Goal: Obtain resource: Obtain resource

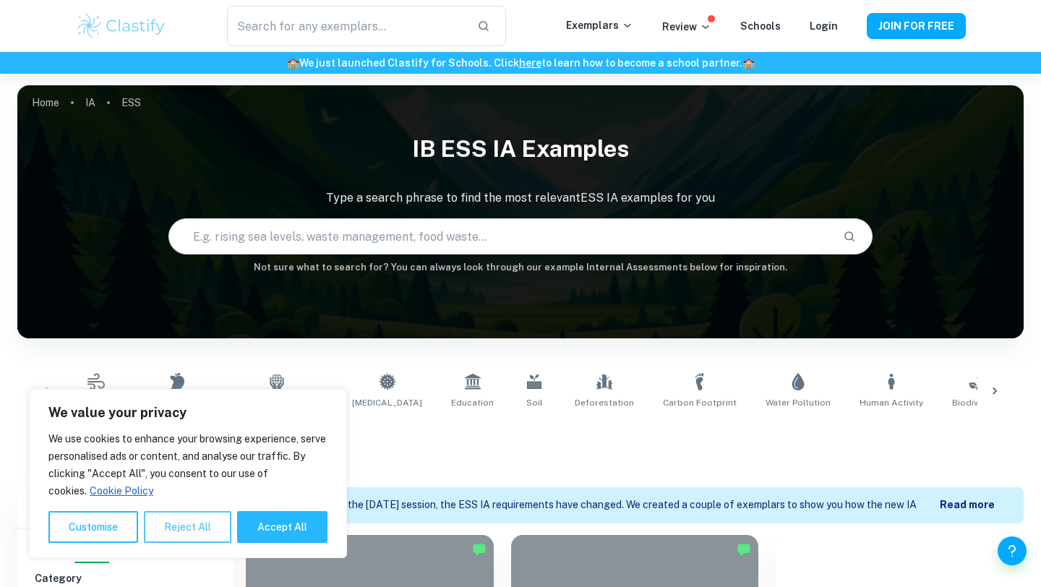
click at [210, 515] on button "Reject All" at bounding box center [187, 527] width 87 height 32
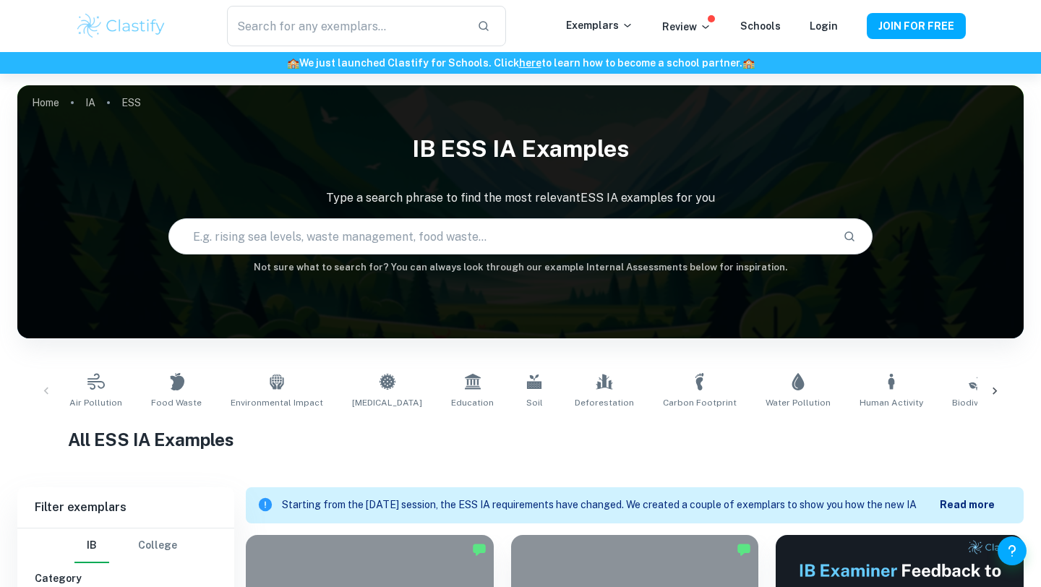
click at [322, 243] on input "text" at bounding box center [500, 236] width 662 height 40
paste input "decrease in shark biomass (t/ha) correlate with a decrease in reef fish biodive…"
type input "decrease in shark biomass (t/ha) correlate with a decrease in reef fish biodive…"
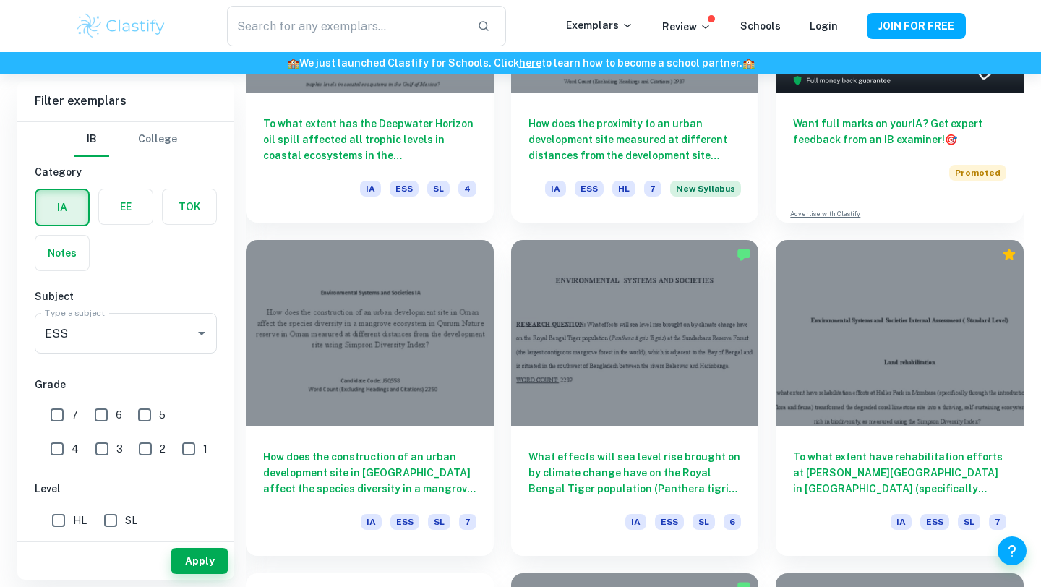
scroll to position [629, 0]
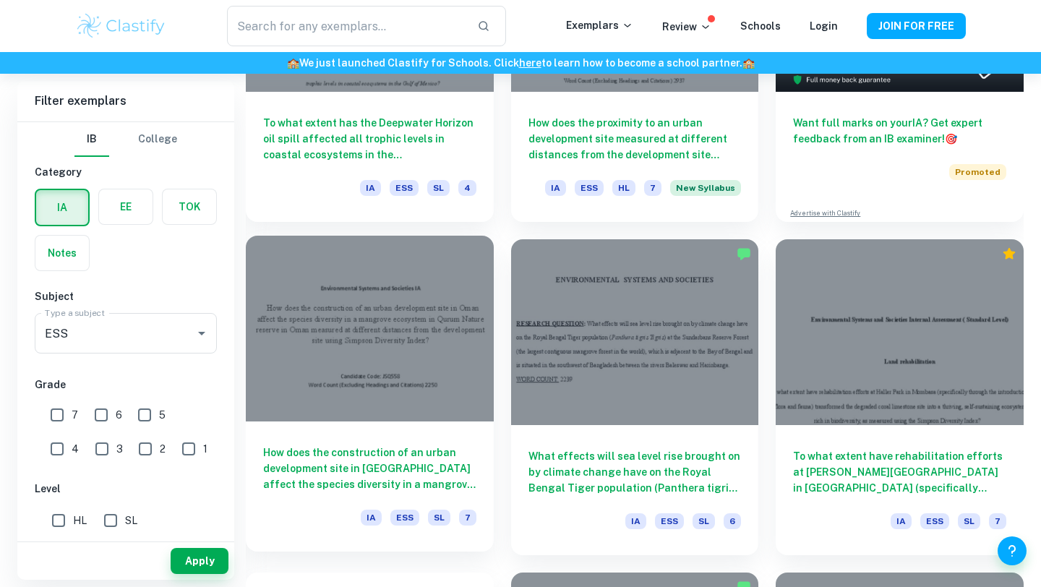
click at [355, 473] on h6 "How does the construction of an urban development site in [GEOGRAPHIC_DATA] aff…" at bounding box center [369, 469] width 213 height 48
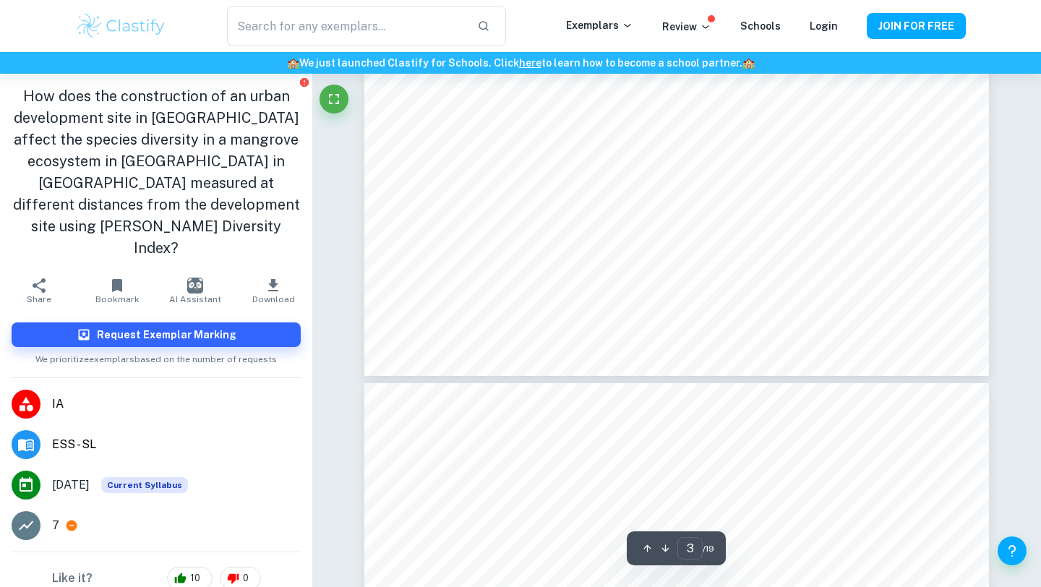
scroll to position [2357, 0]
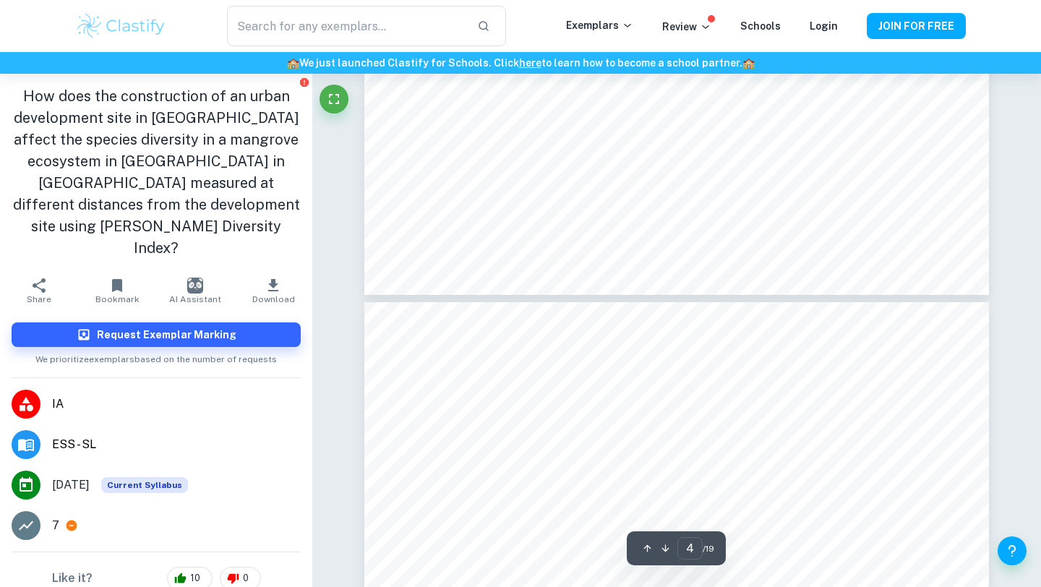
type input "5"
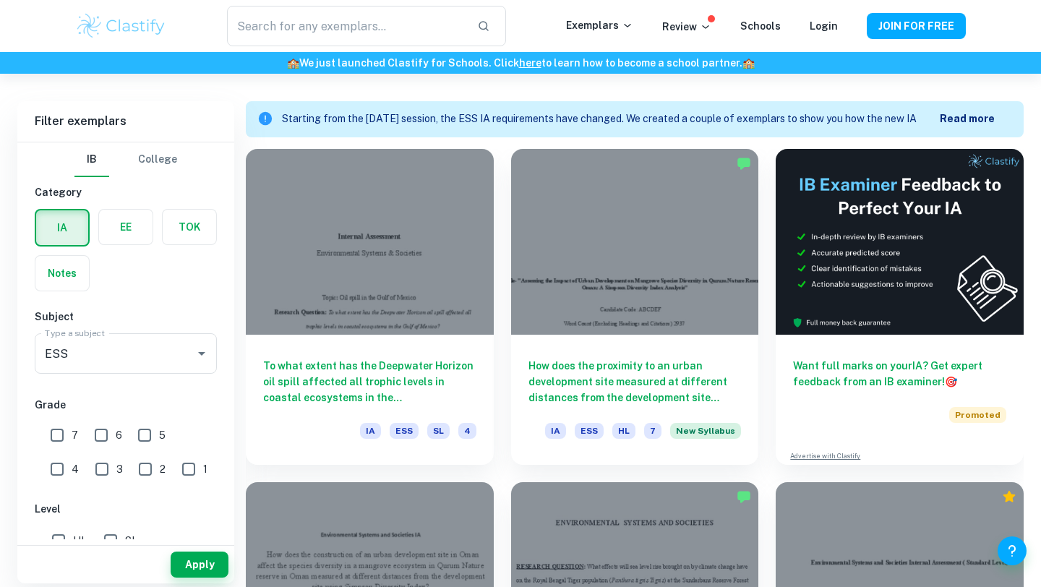
scroll to position [390, 0]
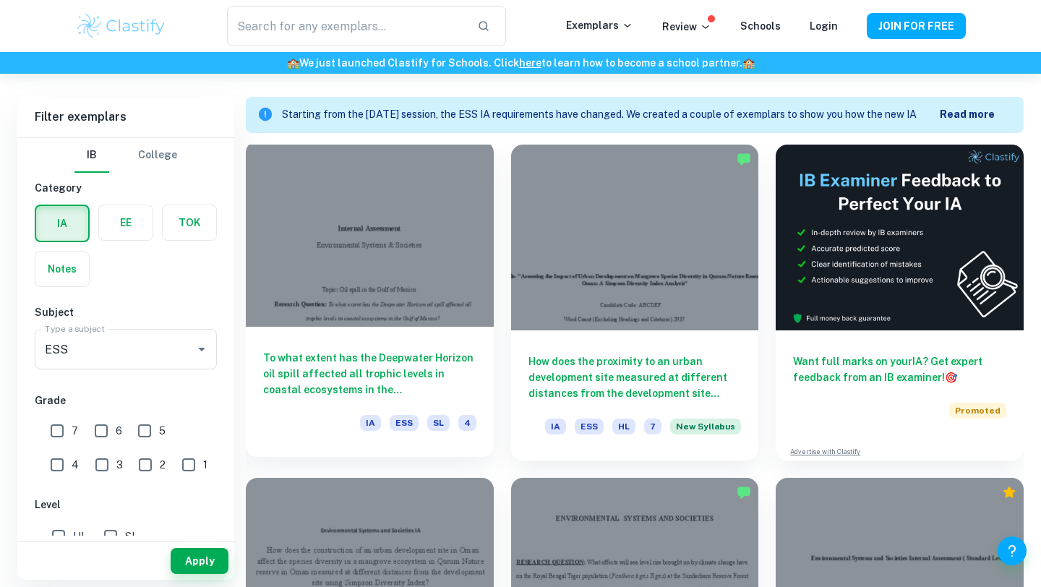
click at [435, 369] on h6 "To what extent has the Deepwater Horizon oil spill affected all trophic levels …" at bounding box center [369, 374] width 213 height 48
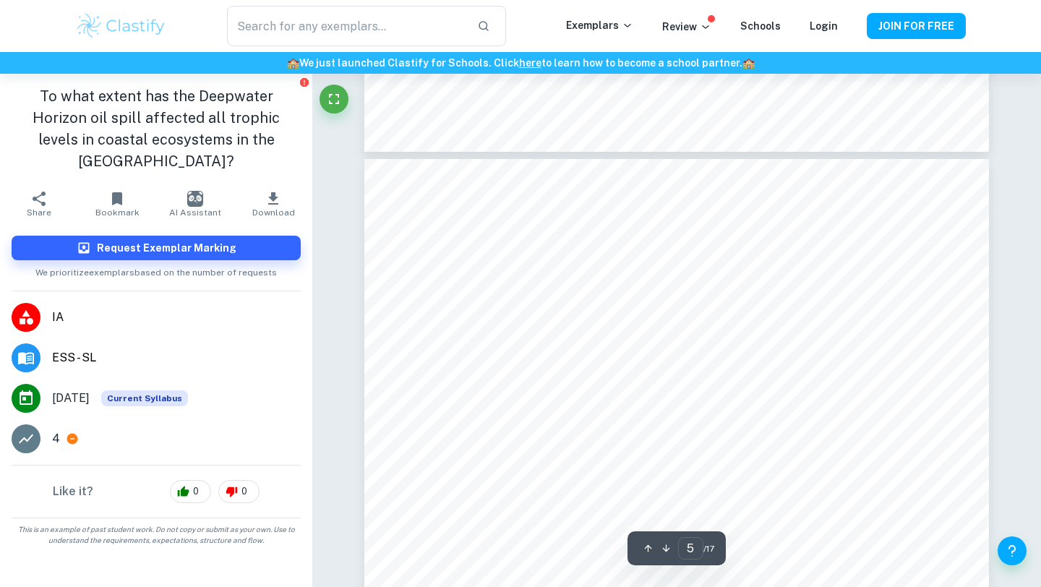
scroll to position [3688, 0]
type input "1"
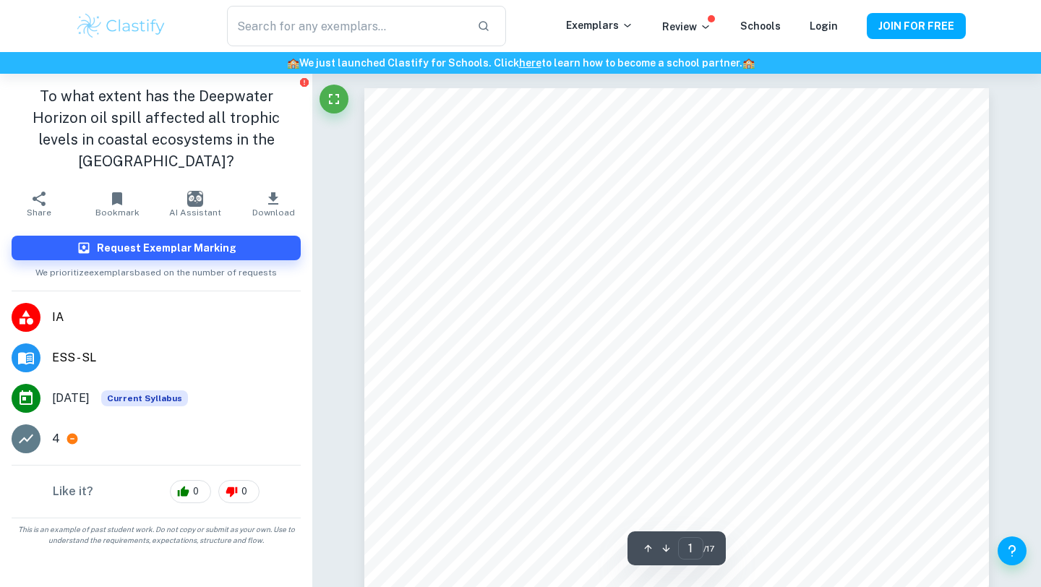
click at [273, 192] on icon "button" at bounding box center [273, 198] width 10 height 12
type input "1"
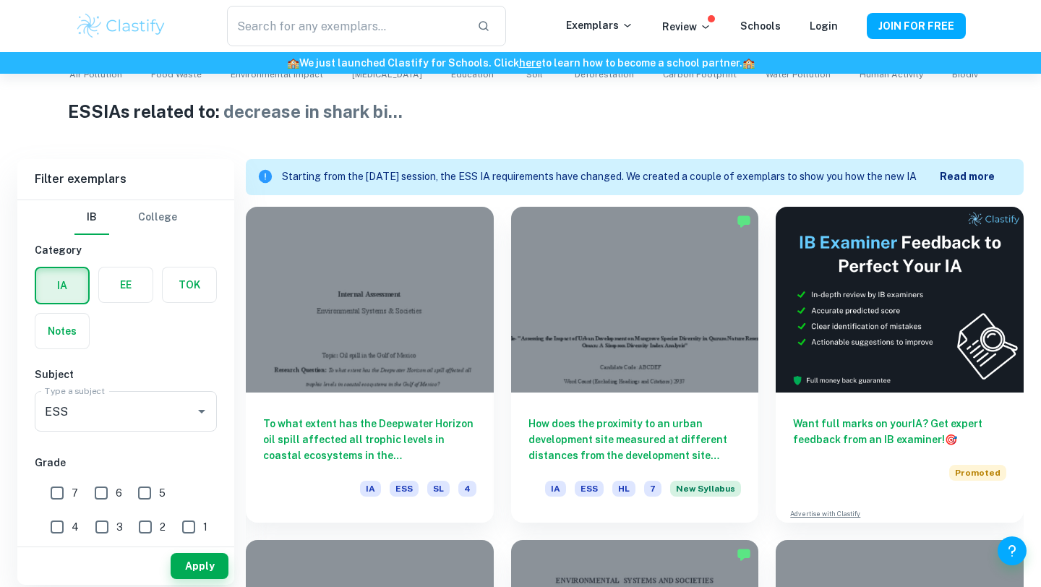
scroll to position [335, 0]
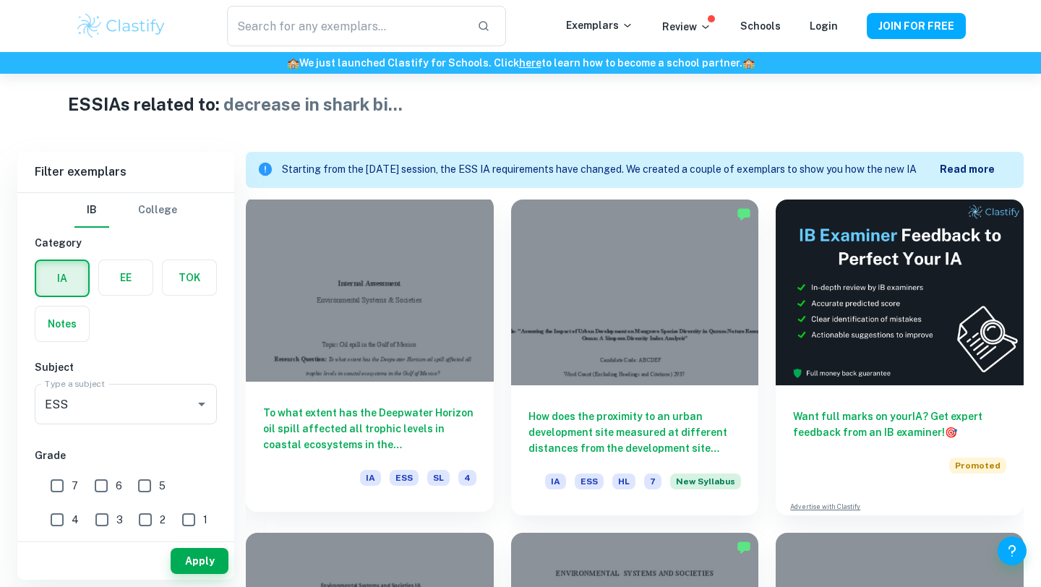
click at [380, 379] on div at bounding box center [370, 289] width 248 height 186
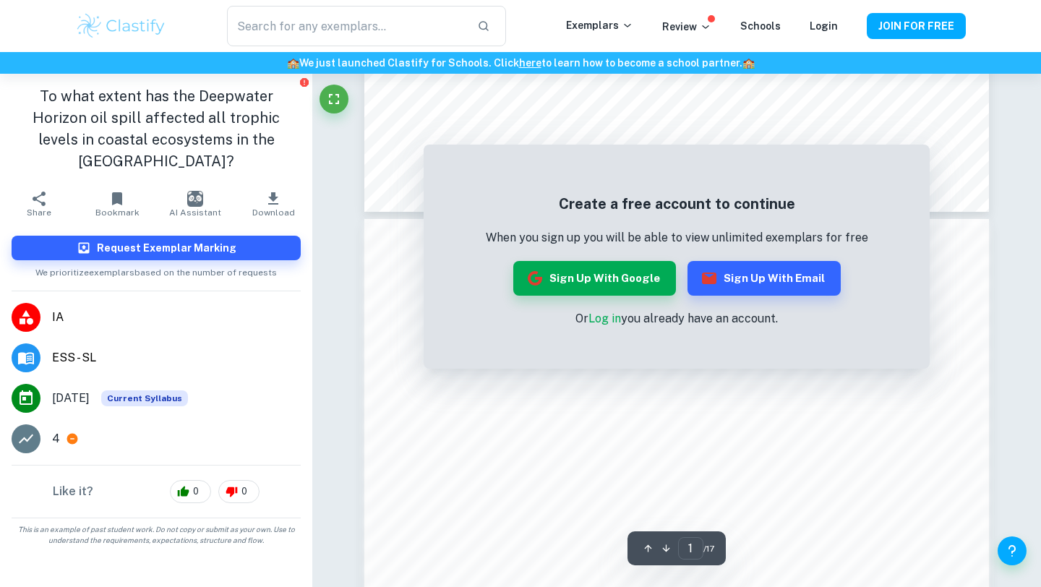
scroll to position [760, 0]
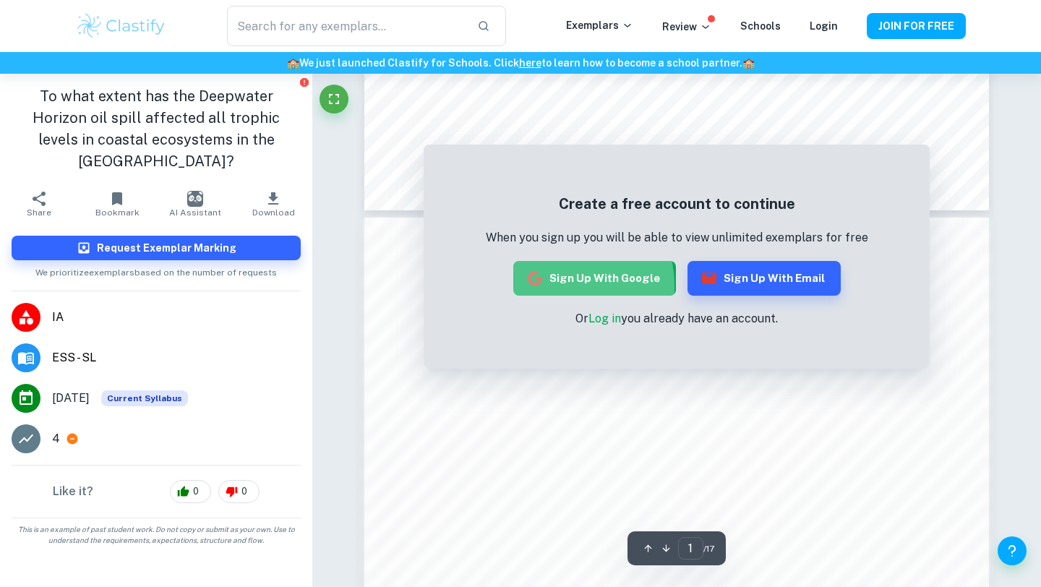
click at [557, 286] on button "Sign up with Google" at bounding box center [594, 278] width 163 height 35
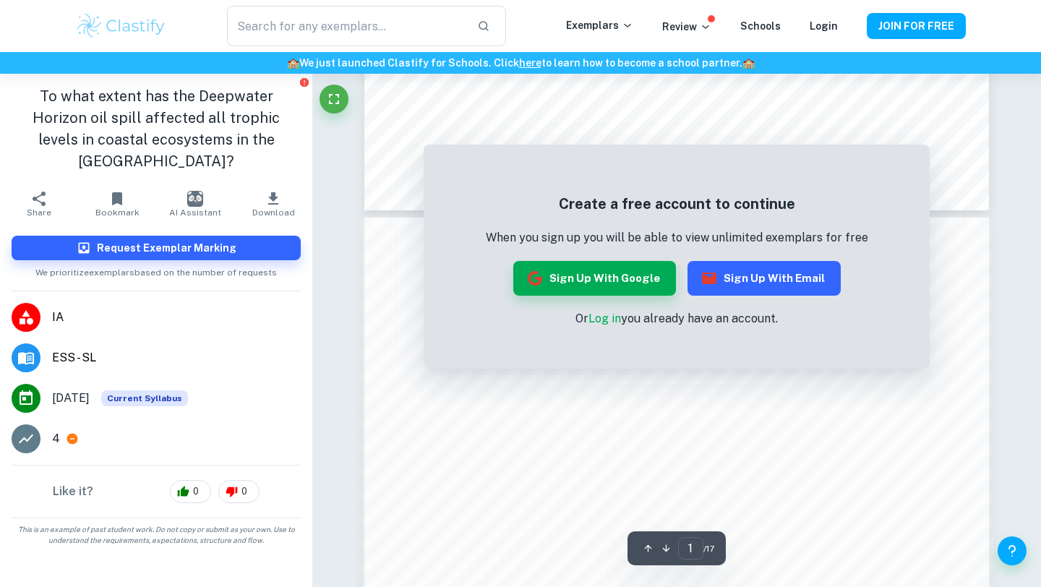
click at [724, 288] on button "Sign up with Email" at bounding box center [763, 278] width 153 height 35
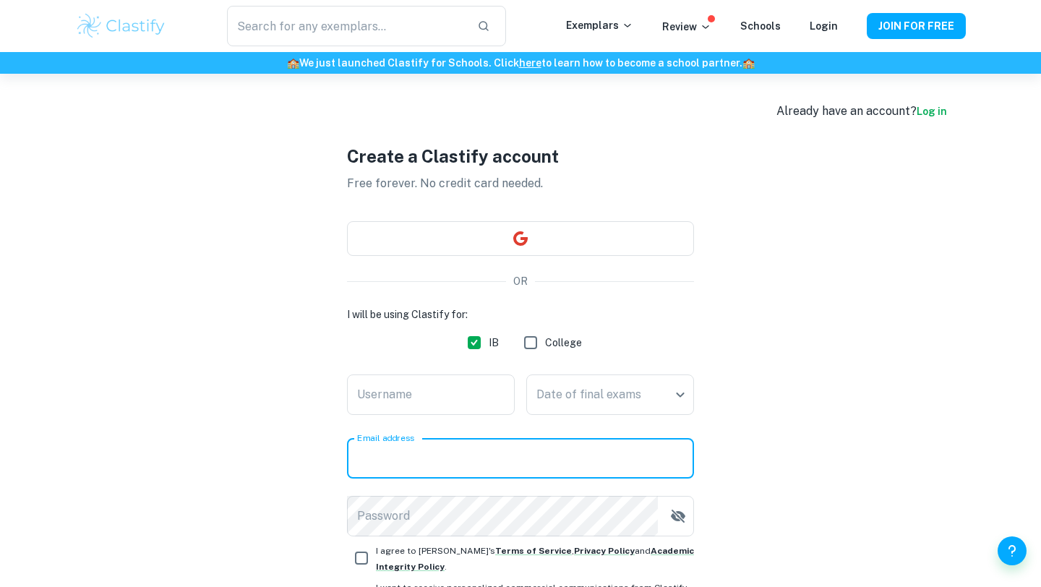
click at [421, 473] on input "Email address" at bounding box center [520, 458] width 347 height 40
type input "p"
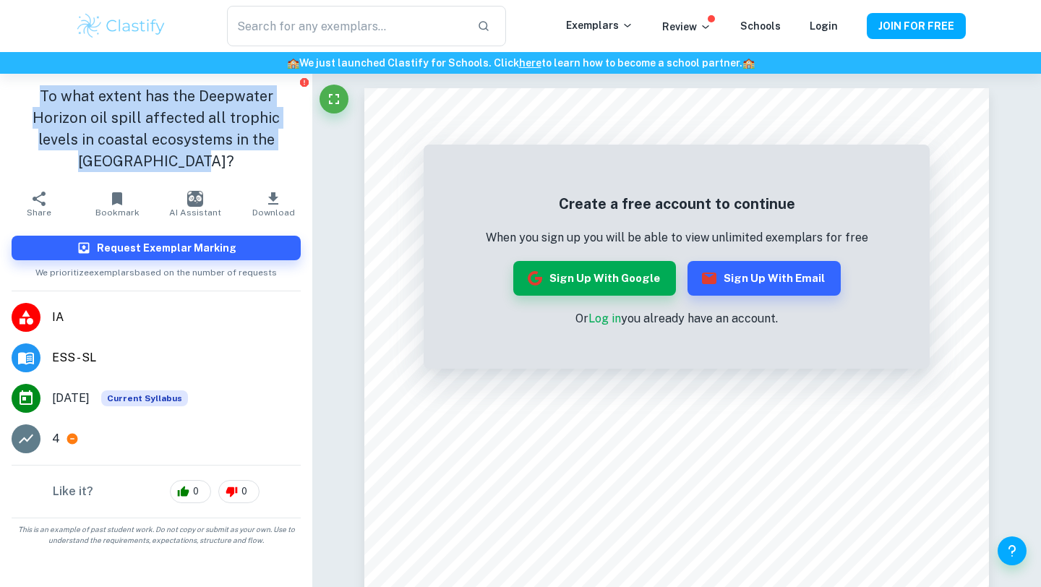
drag, startPoint x: 17, startPoint y: 95, endPoint x: 309, endPoint y: 153, distance: 297.2
click at [309, 153] on div "To what extent has the Deepwater Horizon oil spill affected all trophic levels …" at bounding box center [156, 129] width 312 height 110
copy h1 "To what extent has the Deepwater Horizon oil spill affected all trophic levels …"
